Goal: Task Accomplishment & Management: Manage account settings

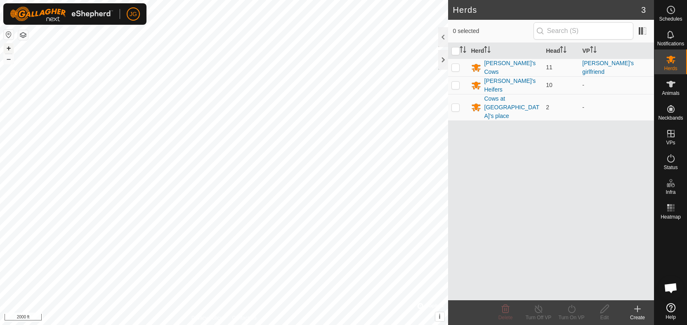
click at [8, 46] on button "+" at bounding box center [9, 48] width 10 height 10
click at [7, 48] on button "+" at bounding box center [9, 48] width 10 height 10
click at [6, 47] on button "+" at bounding box center [9, 48] width 10 height 10
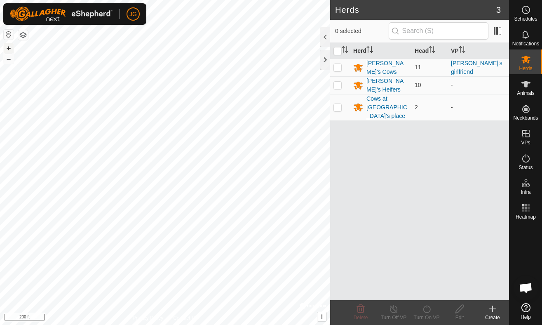
click at [10, 46] on button "+" at bounding box center [9, 48] width 10 height 10
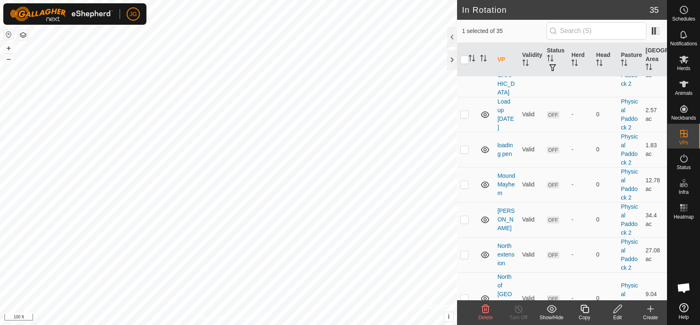
scroll to position [237, 0]
click at [506, 116] on td "Load up [DATE]" at bounding box center [506, 116] width 25 height 35
click at [505, 110] on link "Load up [DATE]" at bounding box center [505, 116] width 16 height 33
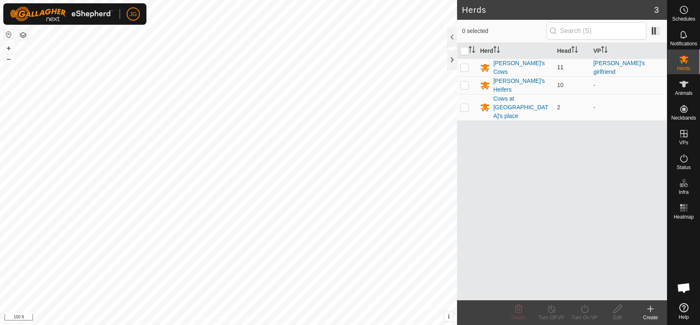
click at [462, 66] on p-checkbox at bounding box center [464, 67] width 8 height 7
checkbox input "true"
click at [584, 307] on icon at bounding box center [584, 309] width 7 height 8
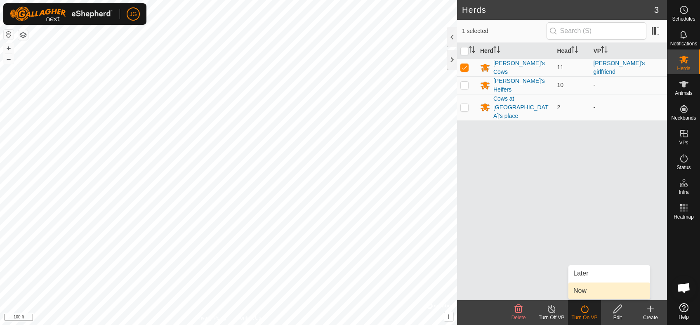
click at [588, 287] on link "Now" at bounding box center [609, 290] width 82 height 16
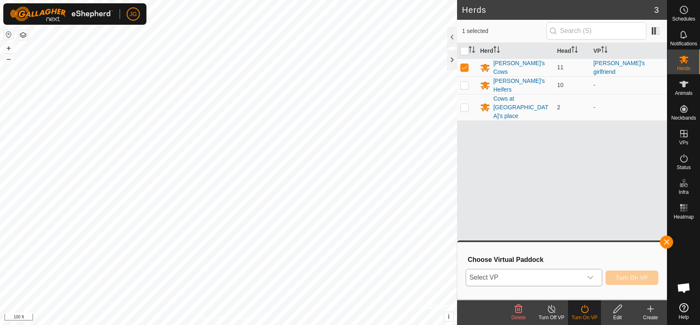
click at [590, 277] on icon "dropdown trigger" at bounding box center [590, 277] width 7 height 7
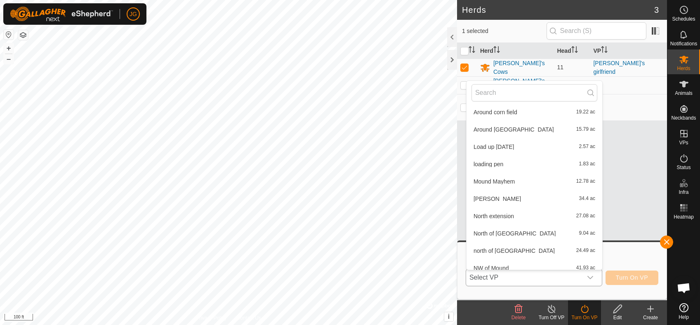
scroll to position [101, 0]
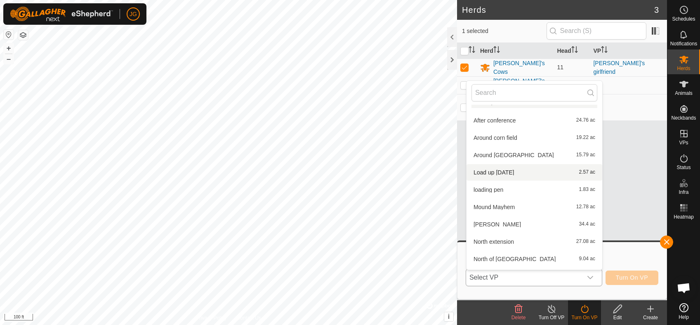
click at [515, 173] on li "Load up Wednesday 2.57 ac" at bounding box center [534, 172] width 136 height 16
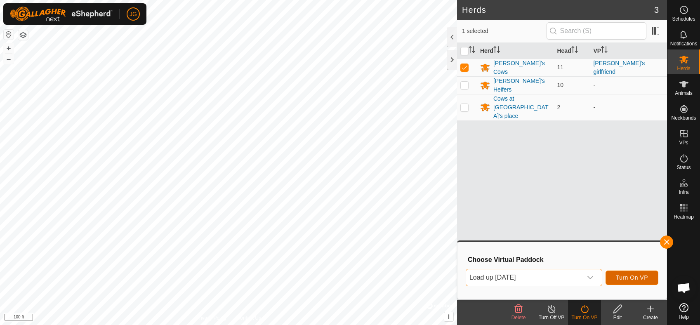
click at [634, 275] on span "Turn On VP" at bounding box center [632, 277] width 32 height 7
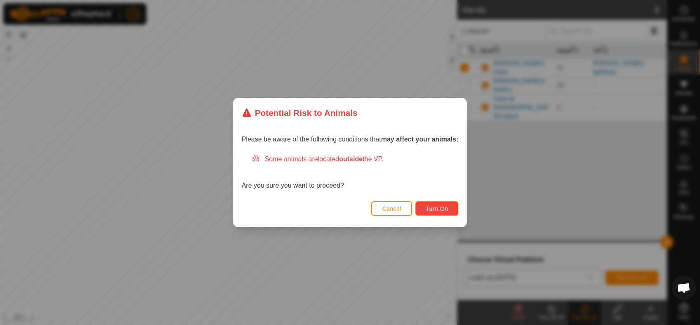
click at [426, 206] on span "Turn On" at bounding box center [437, 208] width 22 height 7
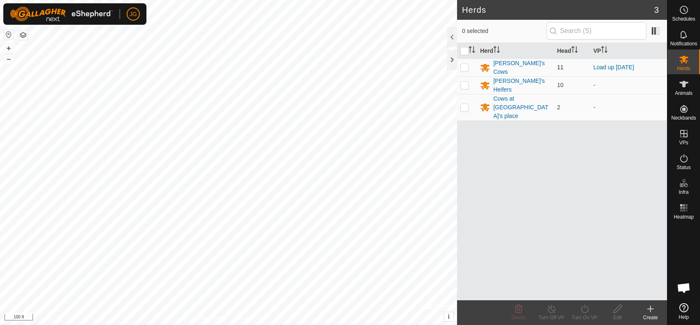
click at [465, 70] on p-checkbox at bounding box center [464, 67] width 8 height 7
checkbox input "true"
click at [584, 308] on icon at bounding box center [584, 309] width 10 height 10
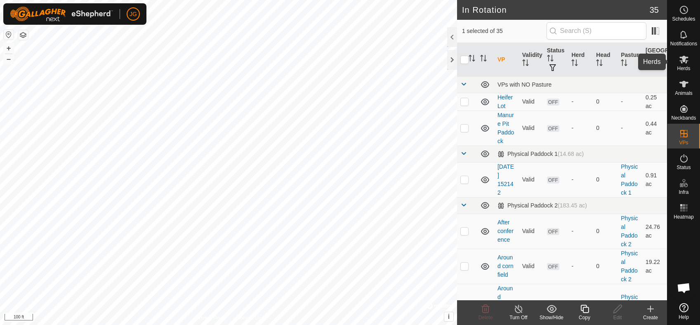
click at [682, 61] on icon at bounding box center [684, 59] width 10 height 10
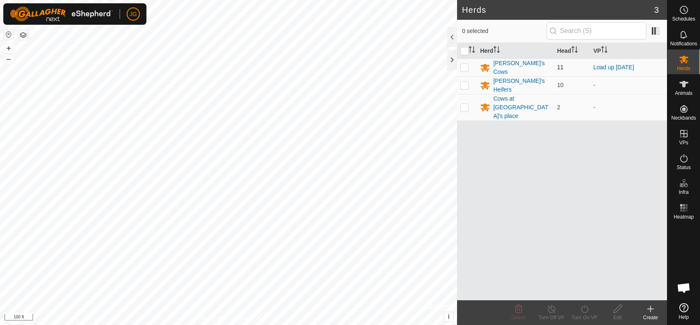
click at [465, 66] on p-checkbox at bounding box center [464, 67] width 8 height 7
checkbox input "true"
click at [588, 308] on icon at bounding box center [584, 309] width 7 height 8
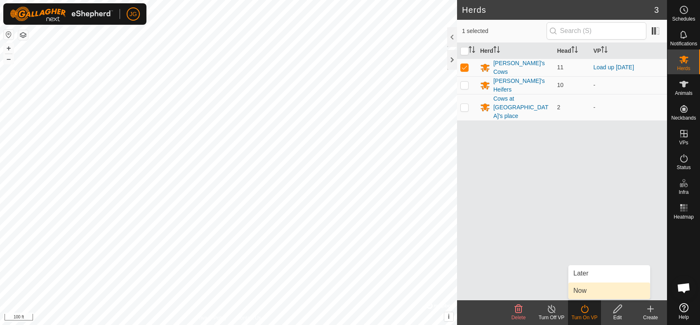
click at [585, 290] on link "Now" at bounding box center [609, 290] width 82 height 16
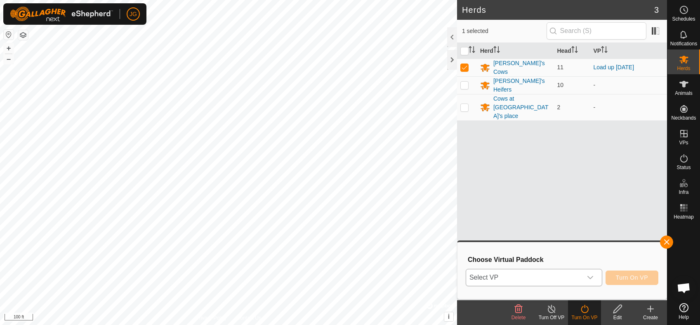
click at [593, 278] on icon "dropdown trigger" at bounding box center [590, 277] width 7 height 7
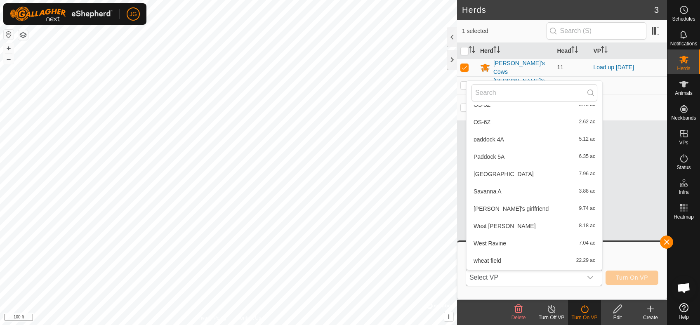
scroll to position [497, 0]
click at [508, 187] on li "Troy's girlfriend 9.74 ac" at bounding box center [534, 192] width 136 height 16
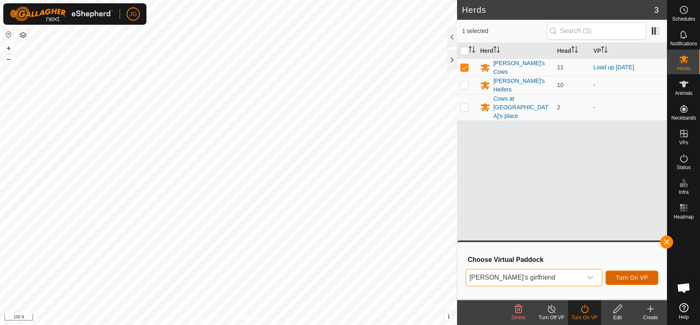
click at [627, 273] on button "Turn On VP" at bounding box center [631, 278] width 53 height 14
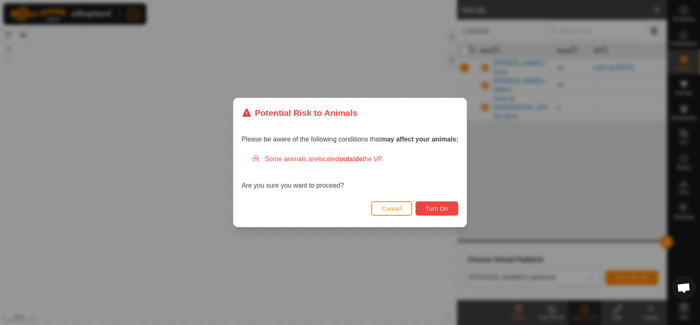
click at [444, 205] on span "Turn On" at bounding box center [437, 208] width 22 height 7
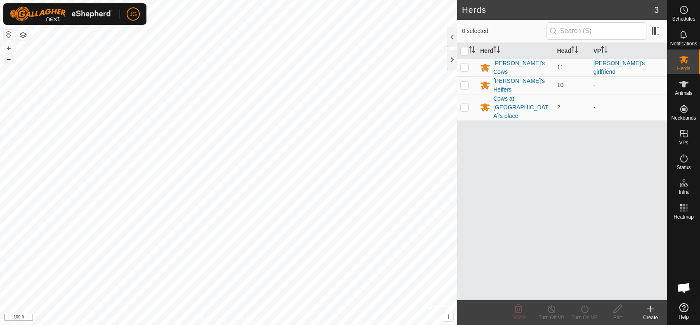
click at [6, 59] on button "–" at bounding box center [9, 59] width 10 height 10
click at [499, 65] on div "[PERSON_NAME]'s Cows" at bounding box center [521, 67] width 57 height 17
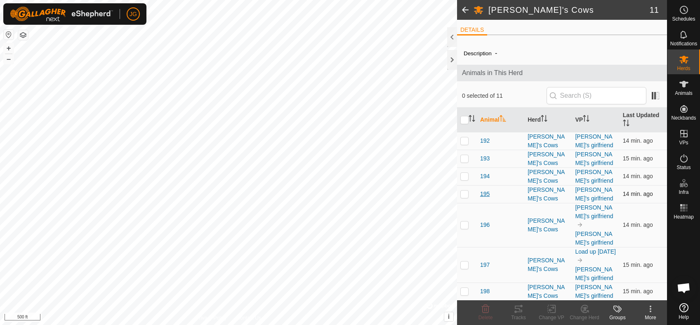
click at [487, 190] on span "195" at bounding box center [484, 194] width 9 height 9
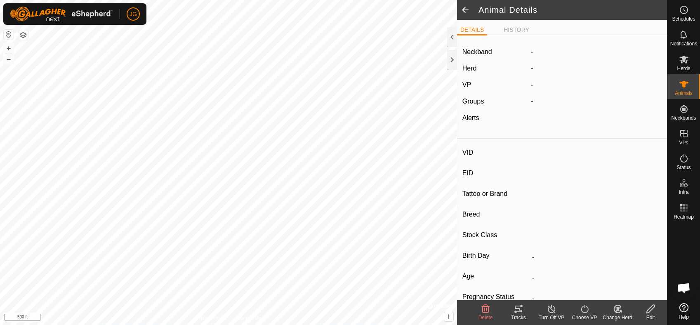
type input "195"
type input "-"
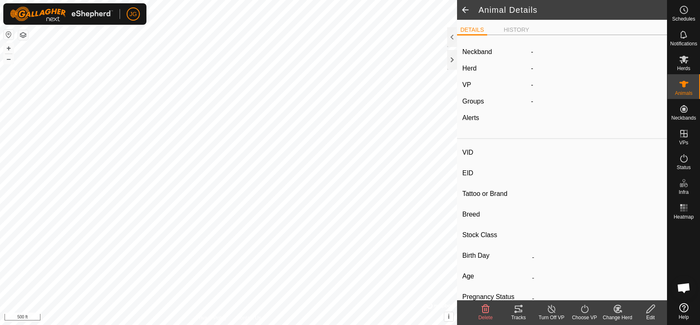
type input "Pregnant"
type input "0 kg"
type input "-"
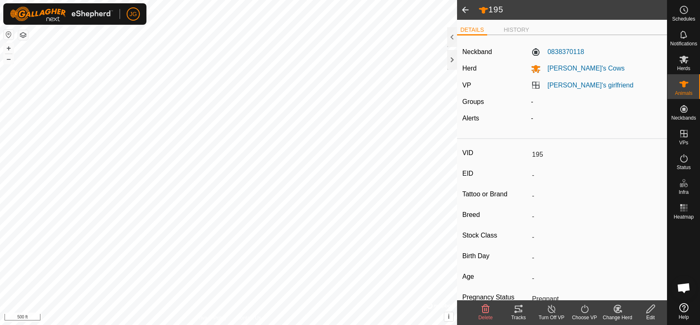
click at [618, 307] on icon at bounding box center [617, 309] width 10 height 10
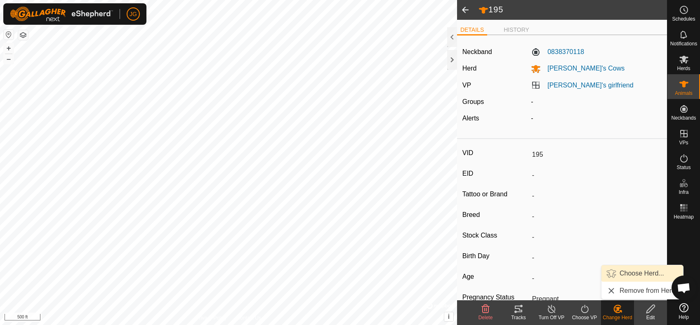
click at [625, 275] on link "Choose Herd..." at bounding box center [642, 273] width 82 height 16
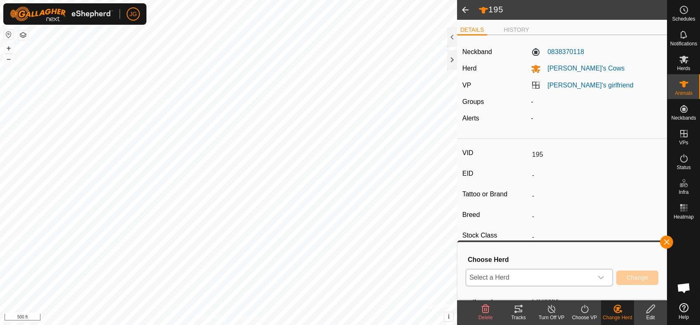
click at [600, 279] on icon "dropdown trigger" at bounding box center [601, 277] width 7 height 7
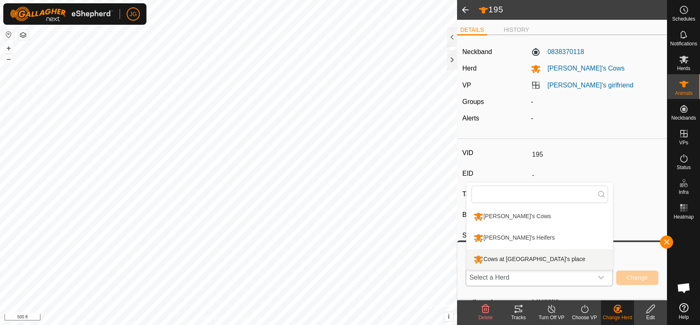
click at [541, 258] on li "Cows at [GEOGRAPHIC_DATA]'s place" at bounding box center [539, 259] width 146 height 21
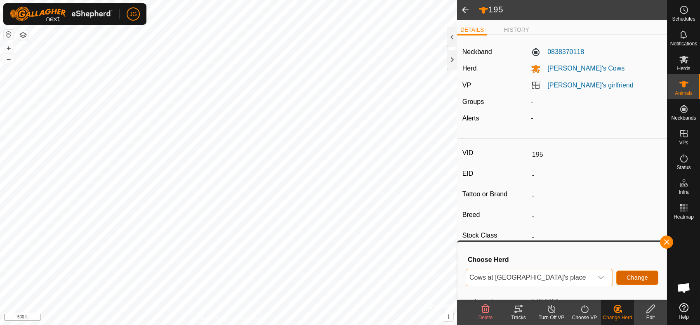
click at [639, 275] on span "Change" at bounding box center [636, 277] width 21 height 7
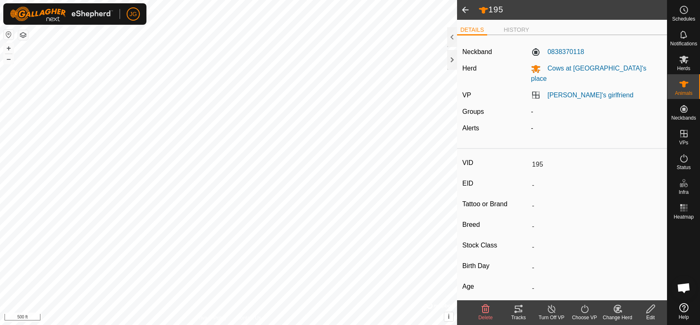
click at [463, 7] on span at bounding box center [465, 10] width 16 height 20
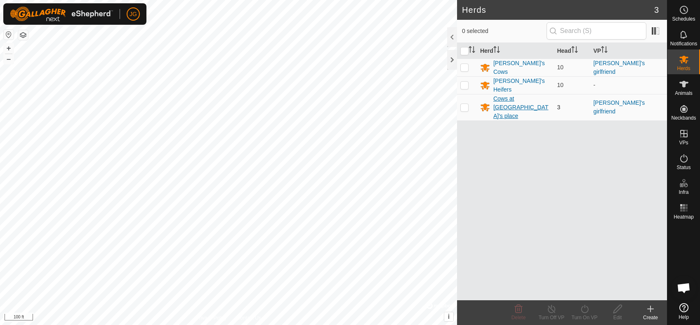
click at [520, 101] on div "Cows at [GEOGRAPHIC_DATA]'s place" at bounding box center [521, 107] width 57 height 26
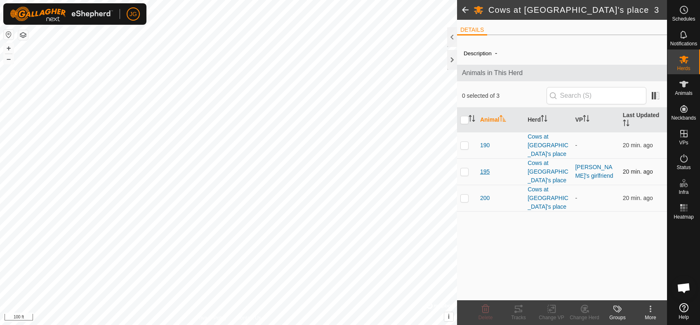
click at [486, 167] on span "195" at bounding box center [484, 171] width 9 height 9
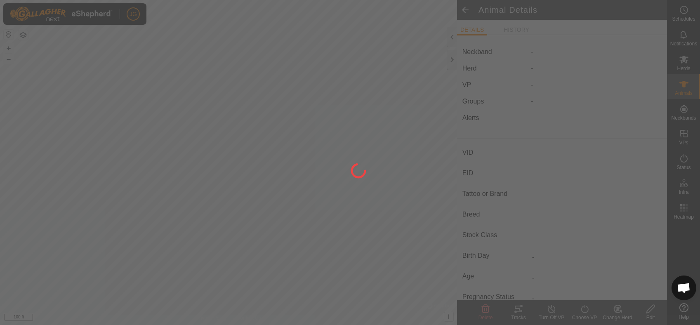
type input "195"
type input "-"
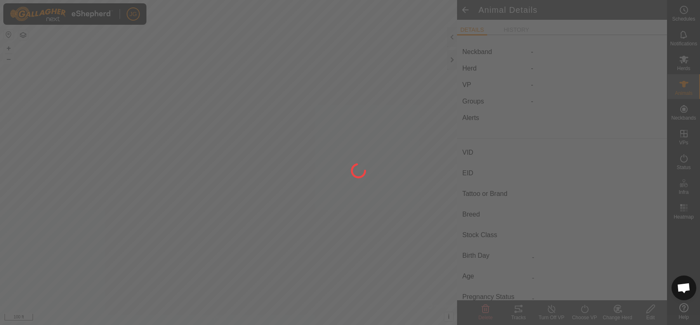
type input "Pregnant"
type input "0 kg"
type input "-"
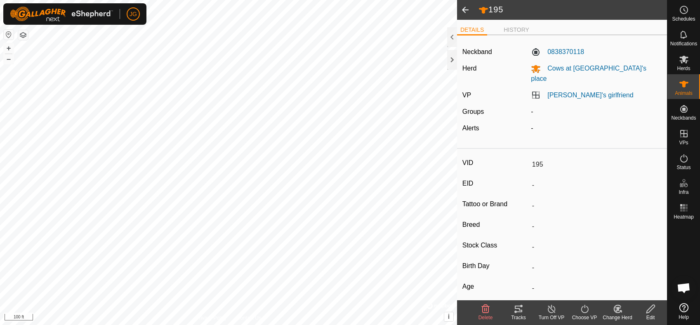
click at [466, 12] on span at bounding box center [465, 10] width 16 height 20
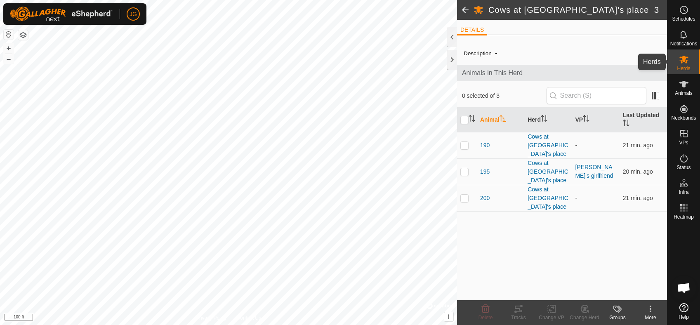
click at [685, 57] on icon at bounding box center [683, 60] width 9 height 8
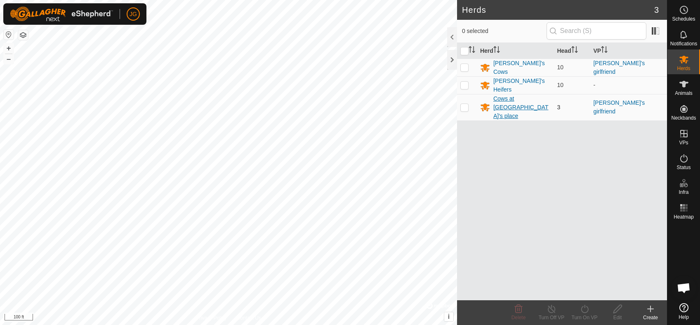
click at [506, 98] on div "Cows at [GEOGRAPHIC_DATA]'s place" at bounding box center [521, 107] width 57 height 26
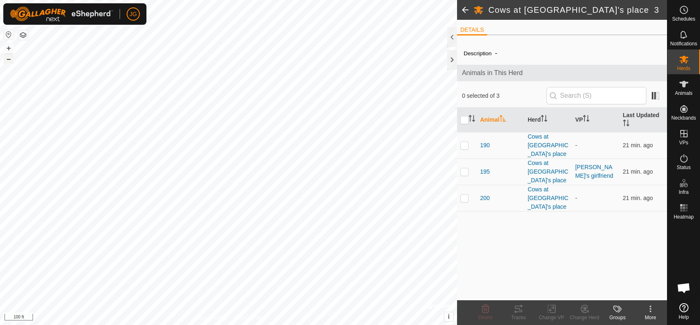
click at [8, 59] on button "–" at bounding box center [9, 59] width 10 height 10
click at [7, 59] on button "–" at bounding box center [9, 59] width 10 height 10
click at [6, 48] on button "+" at bounding box center [9, 48] width 10 height 10
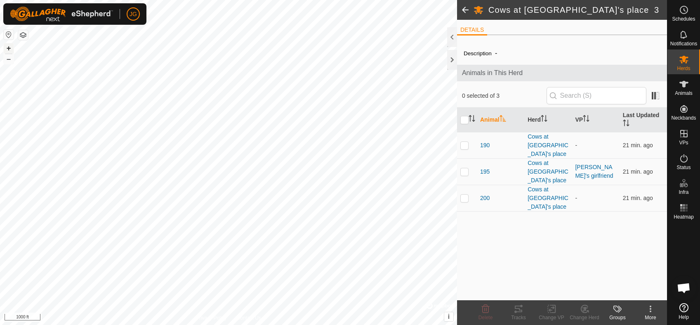
click at [7, 47] on button "+" at bounding box center [9, 48] width 10 height 10
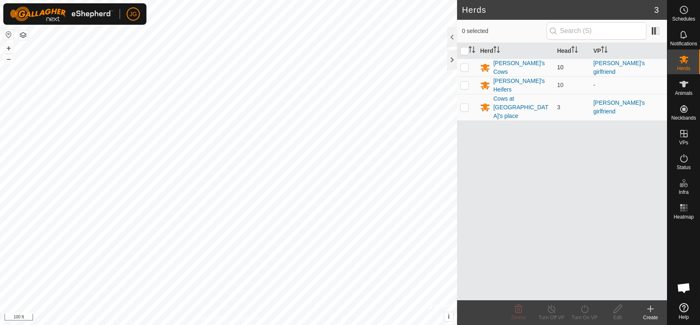
click at [465, 68] on p-checkbox at bounding box center [464, 67] width 8 height 7
checkbox input "true"
click at [585, 309] on icon at bounding box center [584, 309] width 10 height 10
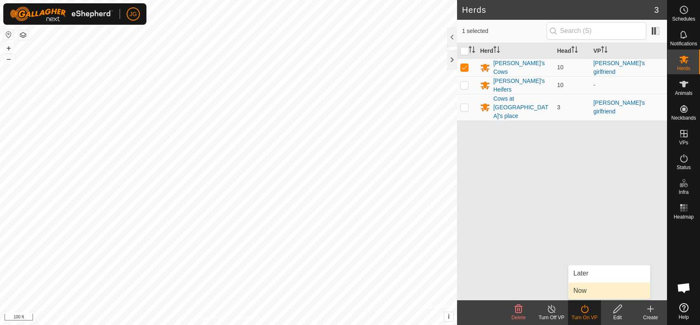
click at [579, 288] on link "Now" at bounding box center [609, 290] width 82 height 16
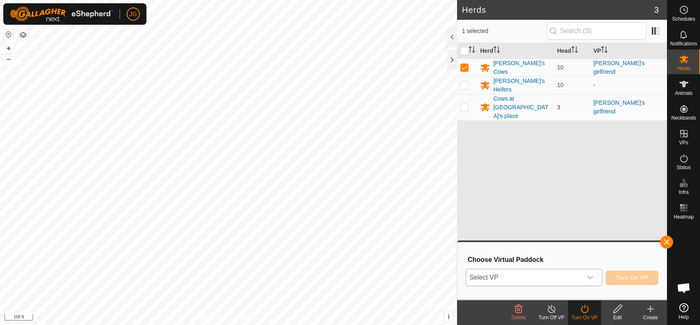
click at [591, 278] on icon "dropdown trigger" at bounding box center [590, 277] width 6 height 3
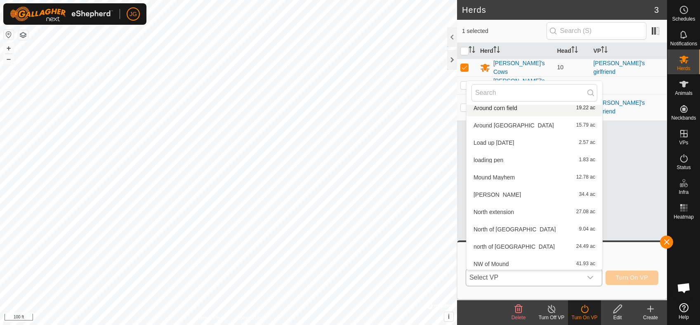
scroll to position [139, 0]
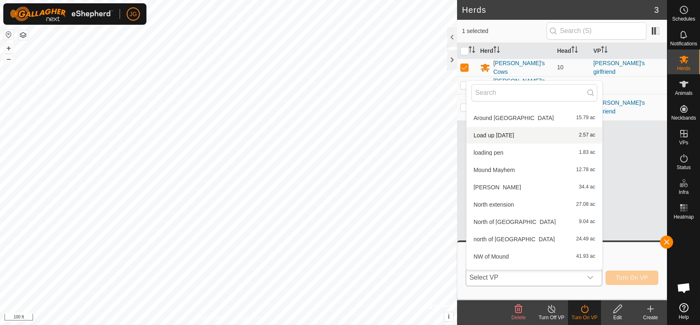
click at [507, 133] on li "Load up Wednesday 2.57 ac" at bounding box center [534, 135] width 136 height 16
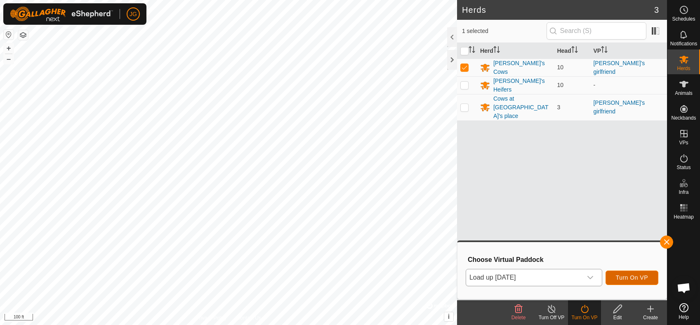
click at [627, 276] on span "Turn On VP" at bounding box center [632, 277] width 32 height 7
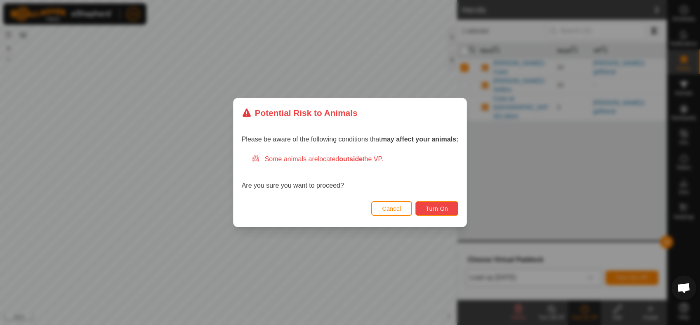
click at [434, 208] on span "Turn On" at bounding box center [437, 208] width 22 height 7
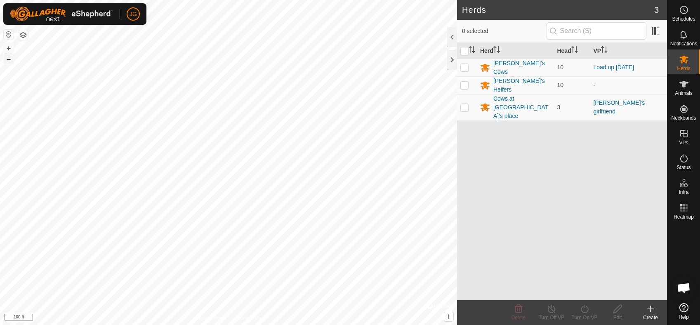
click at [9, 59] on button "–" at bounding box center [9, 59] width 10 height 10
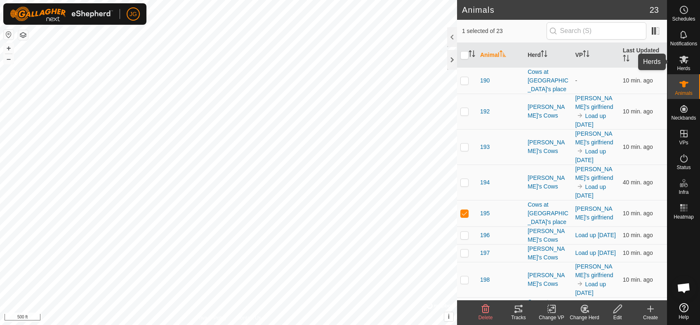
click at [686, 59] on icon at bounding box center [684, 59] width 10 height 10
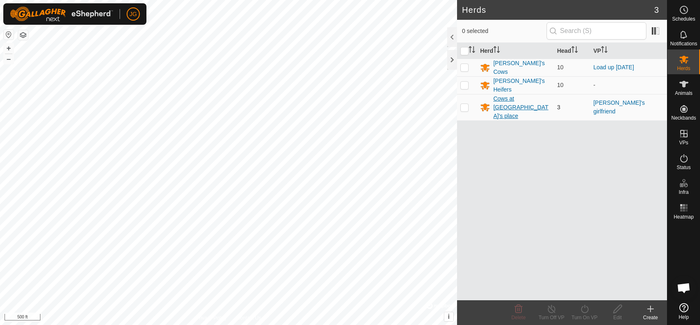
click at [503, 103] on div "Cows at [GEOGRAPHIC_DATA]'s place" at bounding box center [521, 107] width 57 height 26
